Goal: Transaction & Acquisition: Purchase product/service

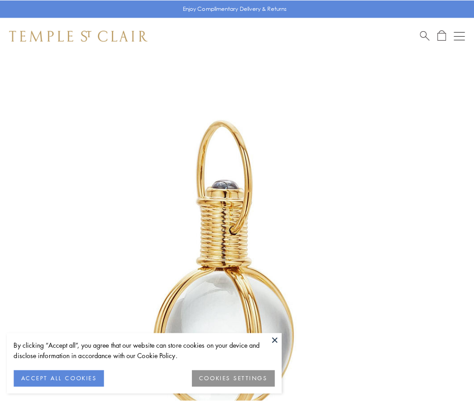
scroll to position [236, 0]
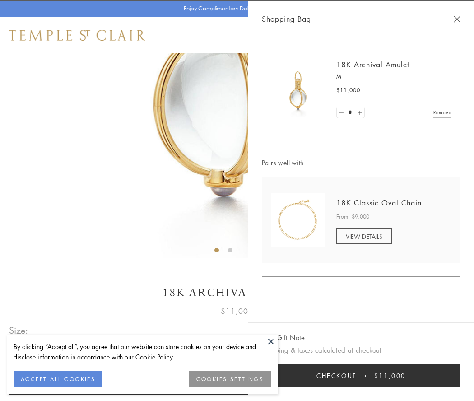
click at [361, 376] on button "Checkout $11,000" at bounding box center [361, 375] width 199 height 23
